Goal: Information Seeking & Learning: Learn about a topic

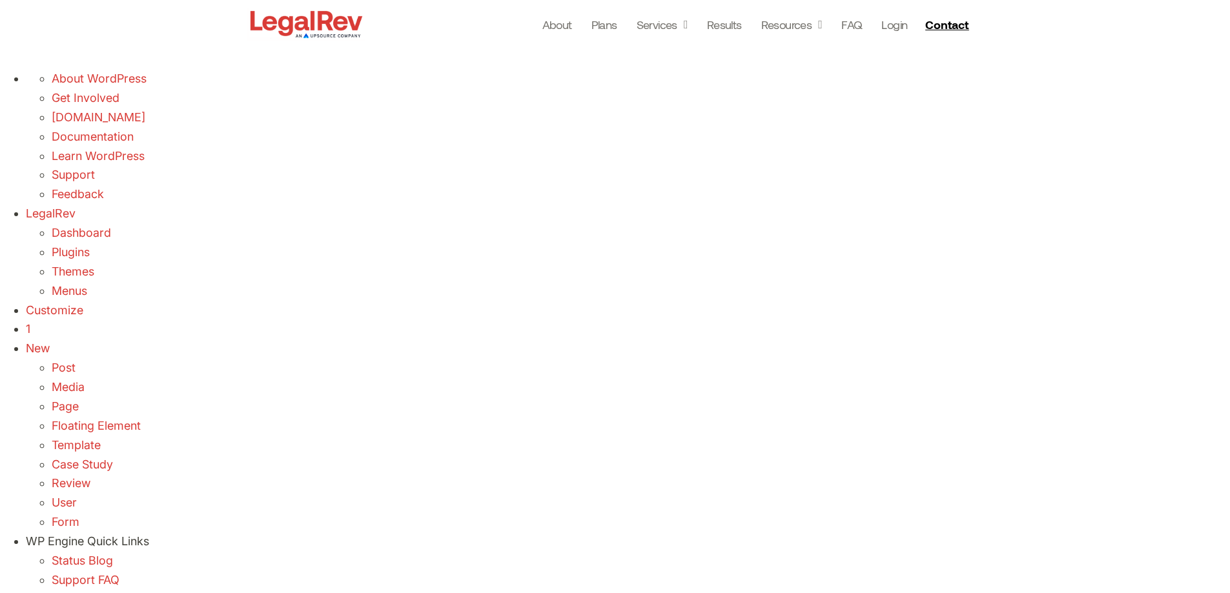
drag, startPoint x: 41, startPoint y: 32, endPoint x: 316, endPoint y: 18, distance: 275.4
click at [52, 226] on link "Dashboard" at bounding box center [81, 233] width 59 height 14
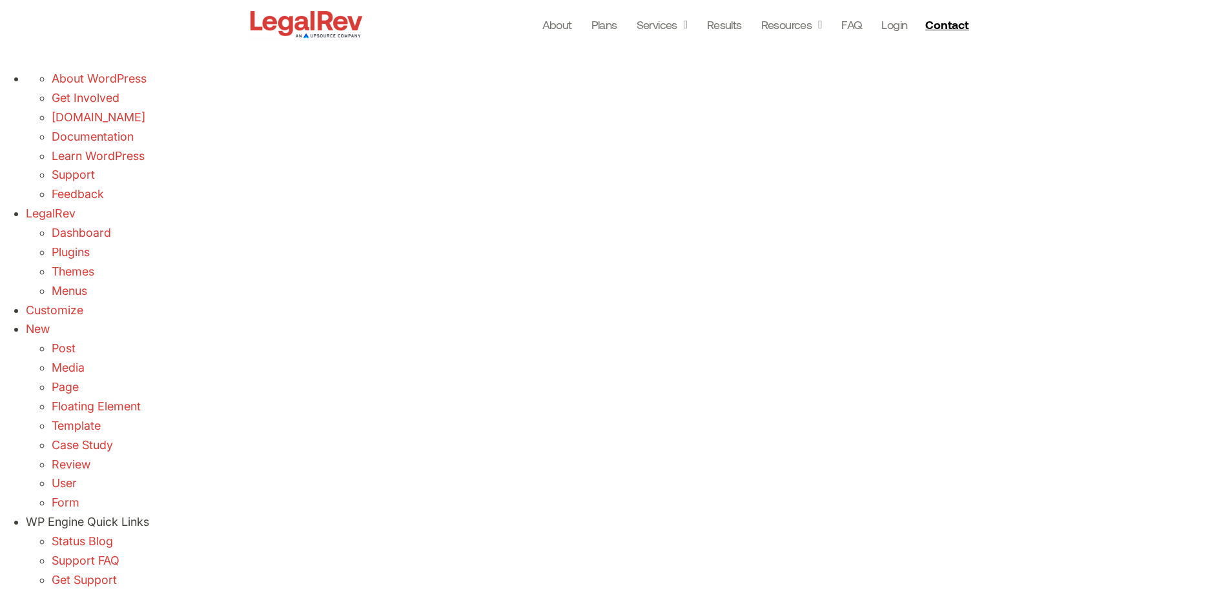
click at [83, 303] on link "Customize" at bounding box center [54, 310] width 57 height 14
drag, startPoint x: 679, startPoint y: 165, endPoint x: 615, endPoint y: 219, distance: 83.4
drag, startPoint x: 621, startPoint y: 260, endPoint x: 631, endPoint y: 184, distance: 76.2
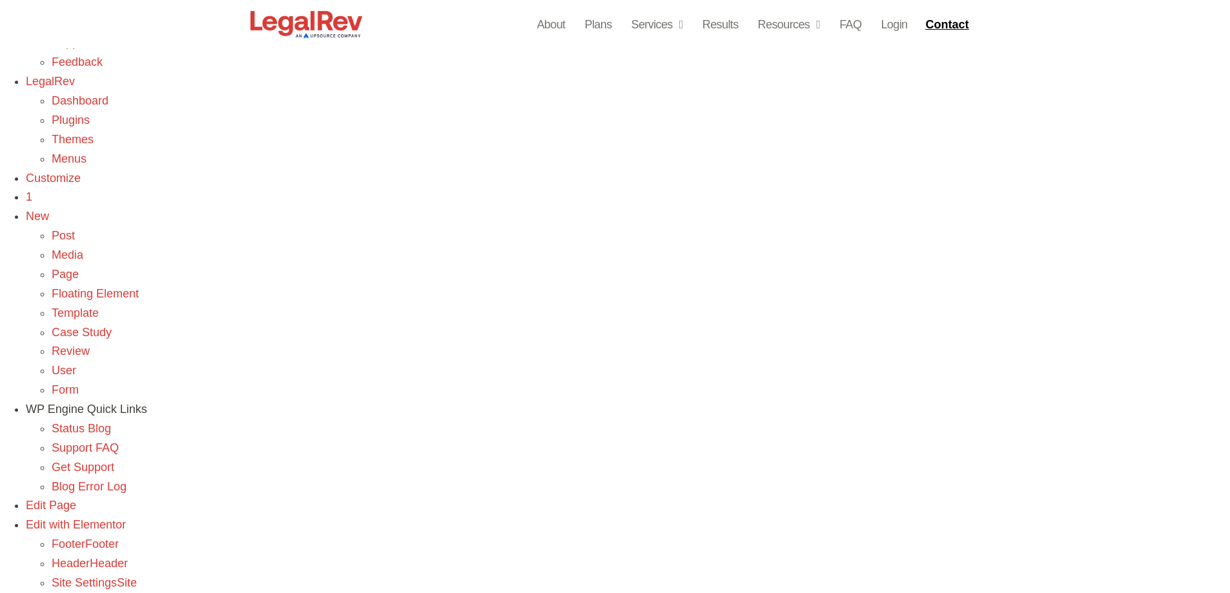
scroll to position [258, 0]
